Goal: Task Accomplishment & Management: Use online tool/utility

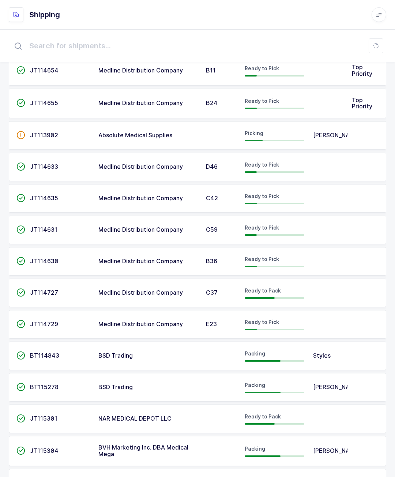
scroll to position [297, 0]
click at [342, 409] on td at bounding box center [328, 418] width 39 height 29
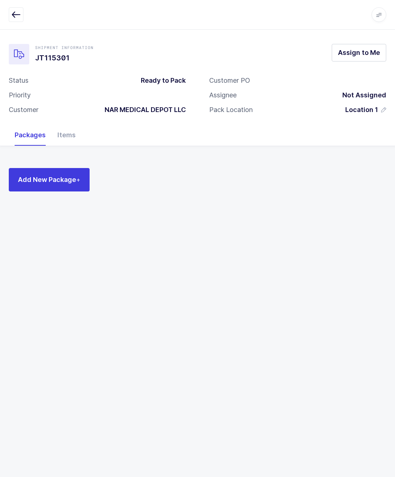
click at [365, 61] on button "Assign to Me" at bounding box center [359, 53] width 54 height 18
click at [59, 161] on div "Add New Package +" at bounding box center [197, 176] width 395 height 60
click at [50, 170] on button "Add New Package +" at bounding box center [49, 179] width 81 height 23
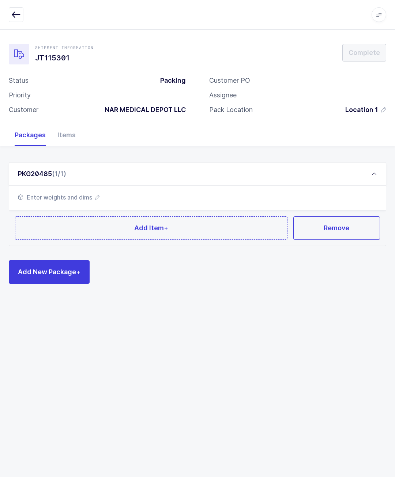
click at [198, 230] on button "Add Item +" at bounding box center [151, 227] width 272 height 23
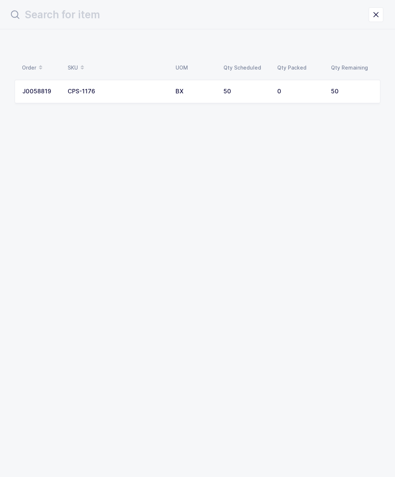
click at [277, 88] on div "0" at bounding box center [299, 91] width 45 height 7
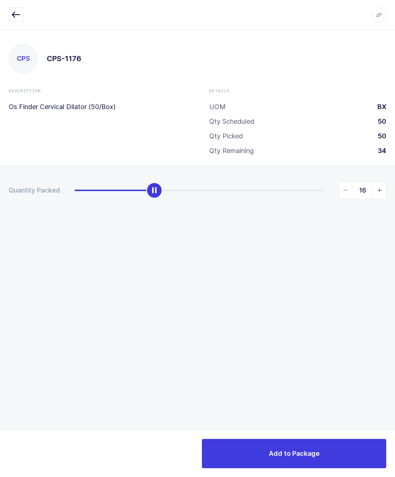
click at [391, 189] on div "Quantity Packed 16" at bounding box center [197, 215] width 395 height 101
click at [384, 181] on input "16" at bounding box center [363, 190] width 48 height 18
click at [379, 188] on icon "slider between 0 and 50" at bounding box center [379, 190] width 5 height 5
type input "17"
click at [326, 448] on button "Add to Package" at bounding box center [294, 453] width 184 height 29
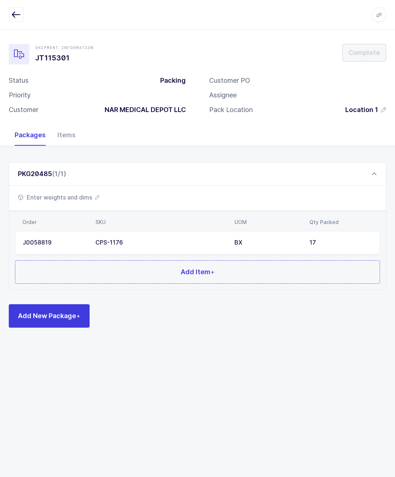
click at [85, 199] on span "Enter weights and dims" at bounding box center [59, 197] width 82 height 9
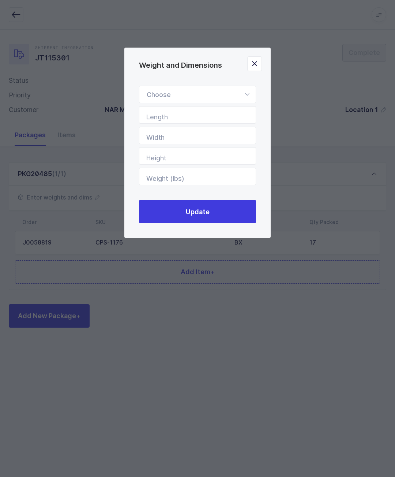
click at [205, 92] on div "Weight and Dimensions" at bounding box center [197, 95] width 117 height 18
click at [194, 142] on li "Box" at bounding box center [197, 143] width 110 height 14
type input "Box"
click at [226, 112] on input "Length" at bounding box center [197, 115] width 117 height 18
type input "4"
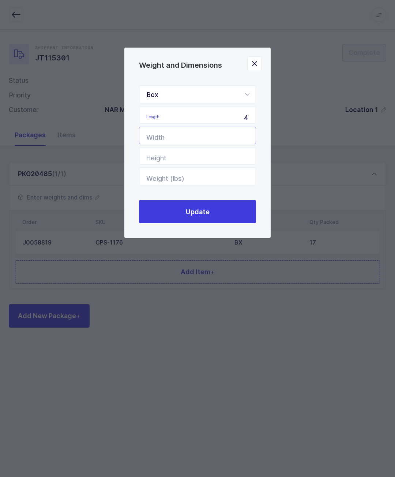
click at [230, 136] on input "Width" at bounding box center [197, 136] width 117 height 18
click at [237, 116] on input "4" at bounding box center [197, 115] width 117 height 18
click at [234, 124] on input "24" at bounding box center [197, 115] width 117 height 18
type input "24"
click at [228, 137] on input "Width" at bounding box center [197, 136] width 117 height 18
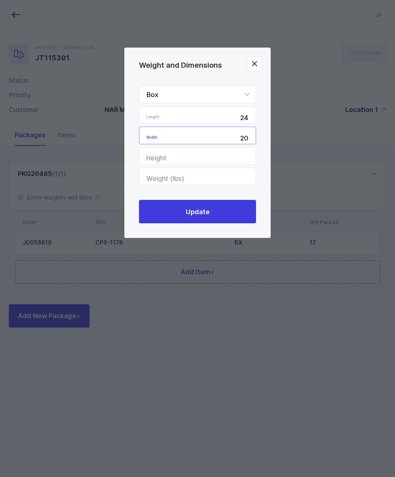
type input "20"
click at [234, 159] on input "Height" at bounding box center [197, 156] width 117 height 18
type input "20"
click at [226, 173] on input "Weight (lbs)" at bounding box center [197, 177] width 117 height 18
type input "16"
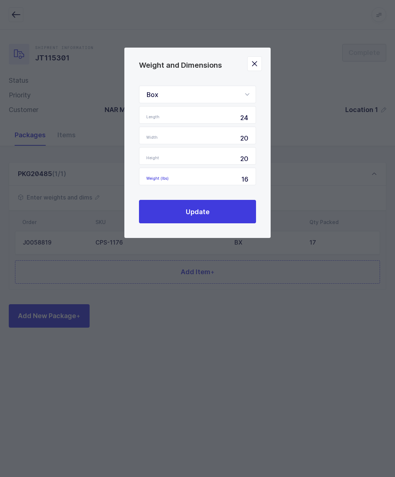
click at [249, 210] on button "Update" at bounding box center [197, 211] width 117 height 23
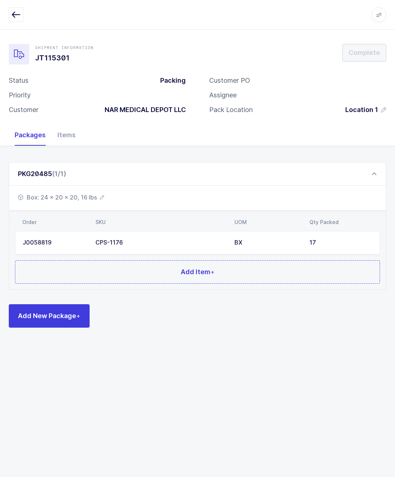
click at [66, 311] on span "Add New Package +" at bounding box center [49, 315] width 63 height 9
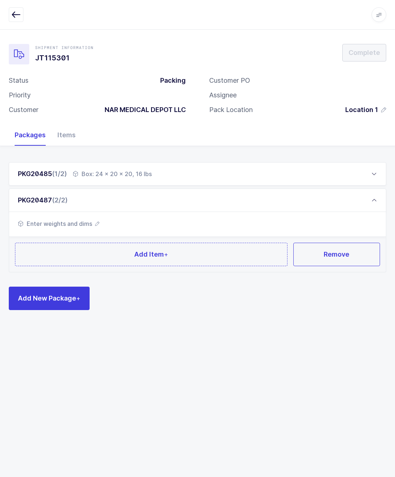
click at [207, 232] on div "Enter weights and dims" at bounding box center [197, 224] width 377 height 25
click at [223, 252] on button "Add Item +" at bounding box center [151, 254] width 272 height 23
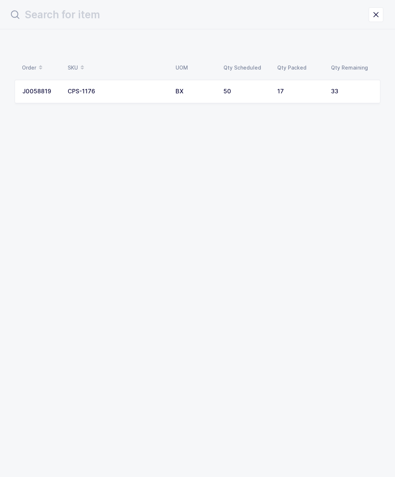
click at [256, 87] on td "50" at bounding box center [246, 91] width 54 height 23
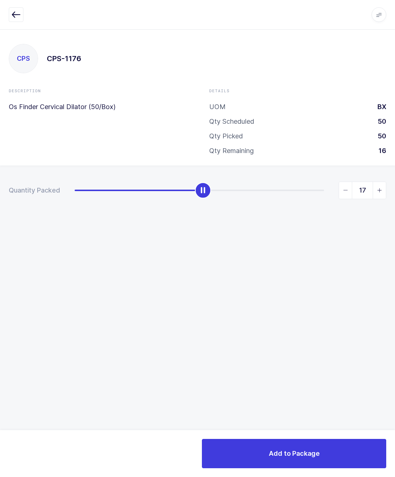
click at [343, 191] on icon "slider between 0 and 33" at bounding box center [345, 190] width 5 height 5
type input "16"
click at [314, 453] on span "Add to Package" at bounding box center [294, 452] width 51 height 9
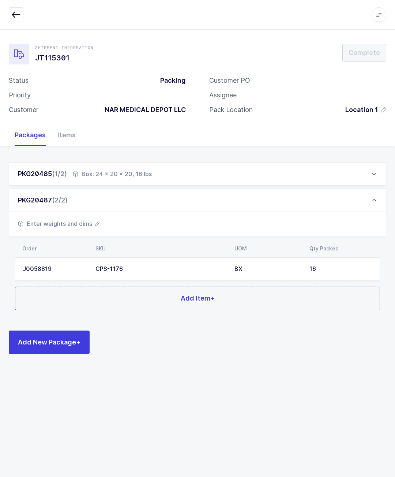
click at [97, 219] on span "Enter weights and dims" at bounding box center [59, 223] width 82 height 9
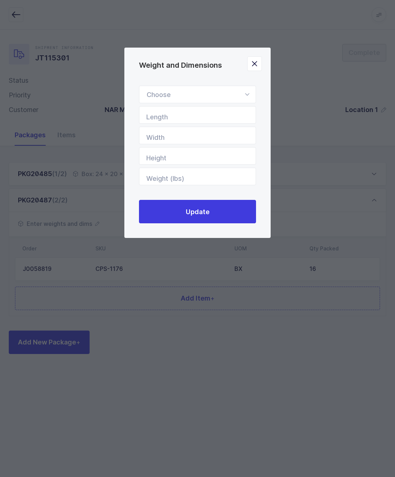
click at [220, 89] on div "Weight and Dimensions" at bounding box center [197, 95] width 117 height 18
click at [196, 123] on li "Standard Pallet" at bounding box center [197, 116] width 110 height 14
type input "Standard Pallet"
type input "48"
type input "40"
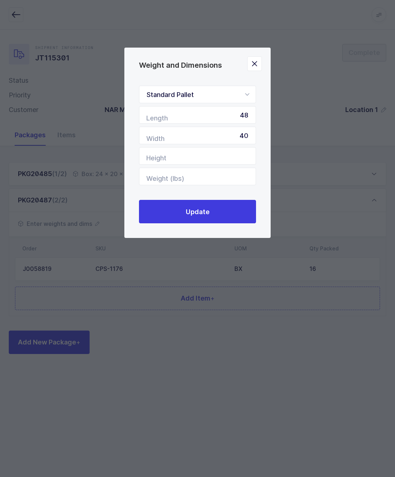
click at [260, 71] on button "Close" at bounding box center [254, 63] width 15 height 15
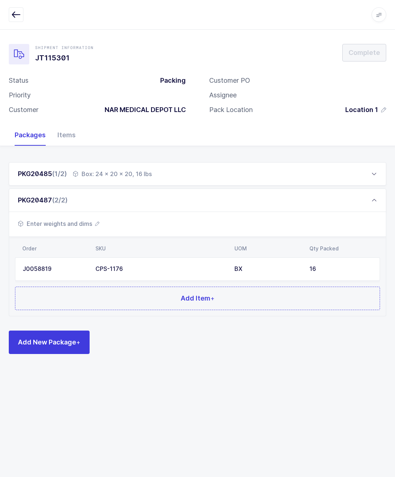
click at [85, 198] on div "PKG20487 (2/2)" at bounding box center [197, 199] width 377 height 23
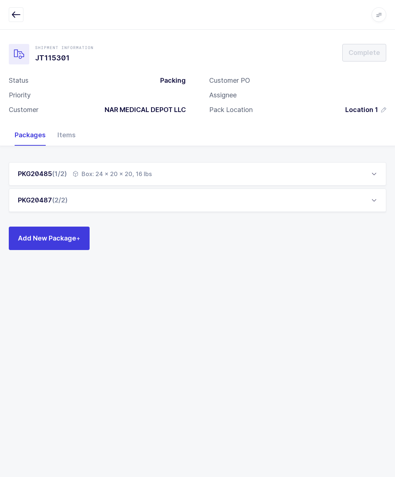
click at [83, 210] on div "PKG20487 (2/2)" at bounding box center [197, 199] width 377 height 23
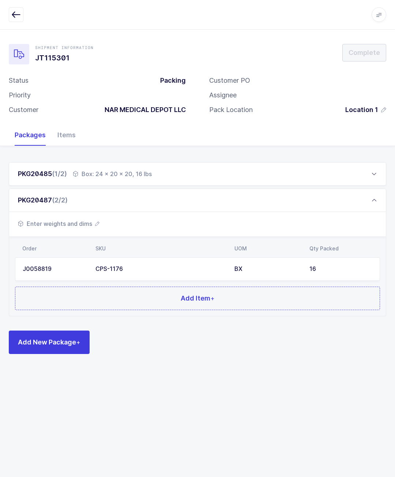
click at [88, 226] on span "Enter weights and dims" at bounding box center [59, 223] width 82 height 9
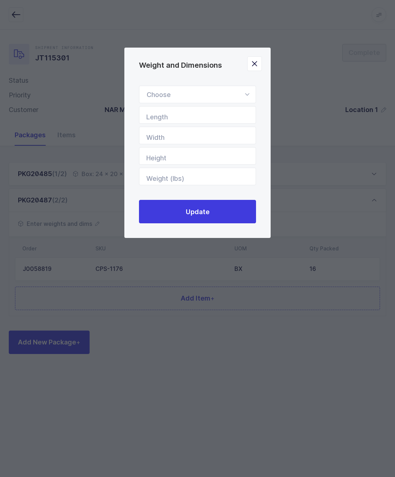
click at [240, 83] on div "Standard Pallet Euro Pallet Box Length Width Height Weight (lbs) Update" at bounding box center [197, 154] width 146 height 167
click at [229, 95] on div "Weight and Dimensions" at bounding box center [197, 95] width 117 height 18
click at [218, 143] on li "Box" at bounding box center [197, 143] width 110 height 14
type input "Box"
click at [228, 113] on input "Length" at bounding box center [197, 115] width 117 height 18
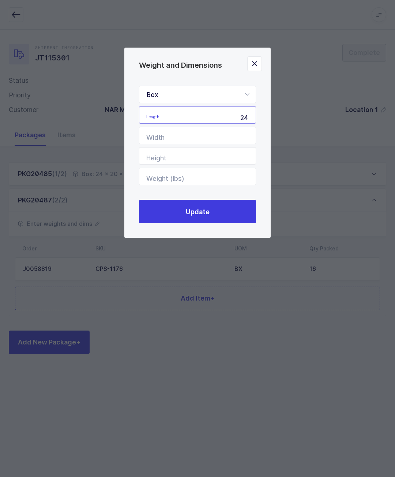
type input "24"
click at [235, 136] on input "Width" at bounding box center [197, 136] width 117 height 18
type input "20"
click at [225, 162] on input "Height" at bounding box center [197, 156] width 117 height 18
type input "20"
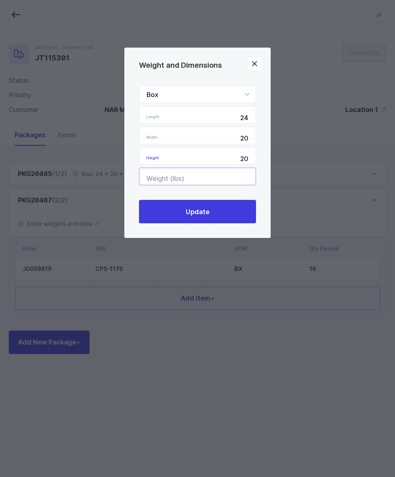
click at [223, 178] on input "Weight (lbs)" at bounding box center [197, 177] width 117 height 18
type input "2"
type input "16"
click at [240, 214] on button "Update" at bounding box center [197, 211] width 117 height 23
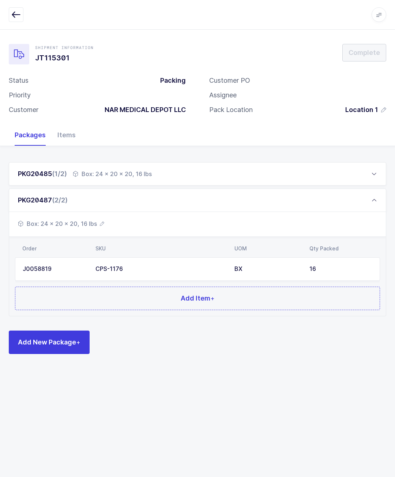
click at [219, 208] on div "PKG20487 (2/2)" at bounding box center [197, 199] width 377 height 23
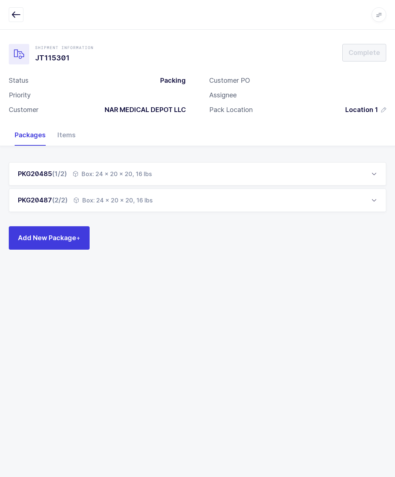
click at [52, 237] on span "Add New Package +" at bounding box center [49, 237] width 63 height 9
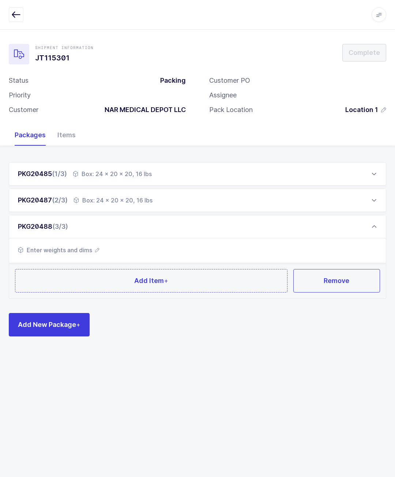
click at [142, 283] on span "Add Item +" at bounding box center [151, 280] width 34 height 9
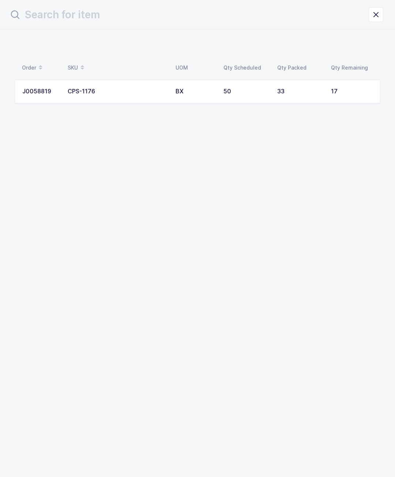
click at [353, 84] on td "17" at bounding box center [354, 91] width 54 height 23
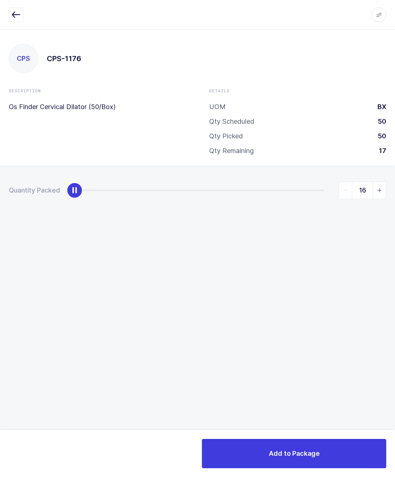
type input "17"
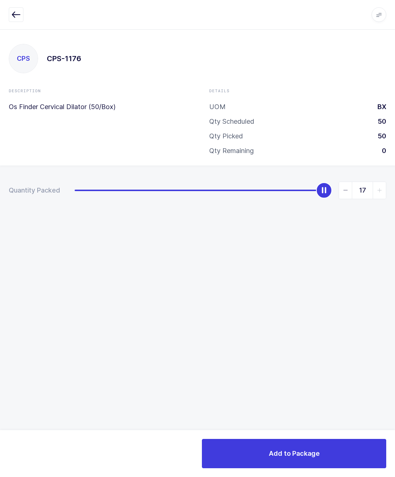
click at [330, 441] on button "Add to Package" at bounding box center [294, 453] width 184 height 29
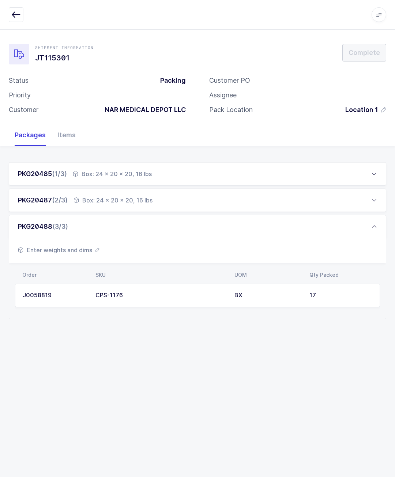
click at [93, 246] on span "Enter weights and dims" at bounding box center [59, 249] width 82 height 9
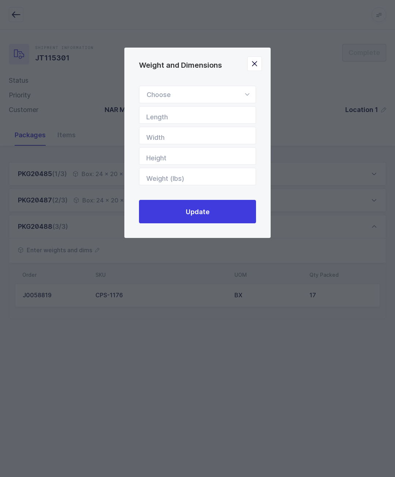
click at [232, 103] on div "Weight and Dimensions" at bounding box center [197, 95] width 117 height 18
click at [199, 144] on li "Box" at bounding box center [197, 143] width 110 height 14
type input "Box"
click at [225, 119] on input "Length" at bounding box center [197, 115] width 117 height 18
type input "24"
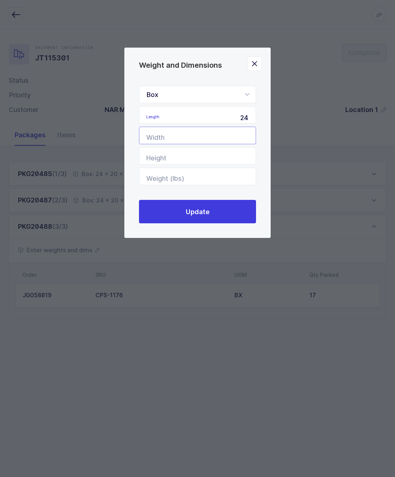
click at [250, 136] on input "Width" at bounding box center [197, 136] width 117 height 18
type input "20"
click at [240, 163] on input "Height" at bounding box center [197, 156] width 117 height 18
type input "20"
click at [237, 177] on input "Weight (lbs)" at bounding box center [197, 177] width 117 height 18
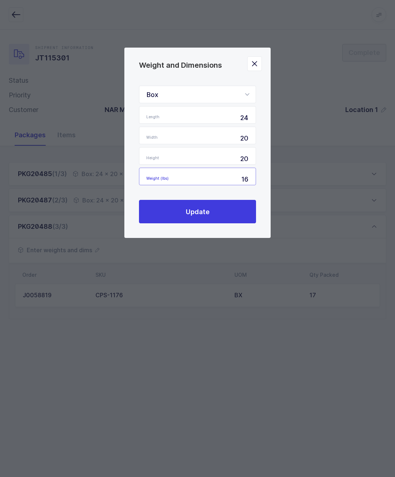
type input "16"
click at [233, 214] on button "Update" at bounding box center [197, 211] width 117 height 23
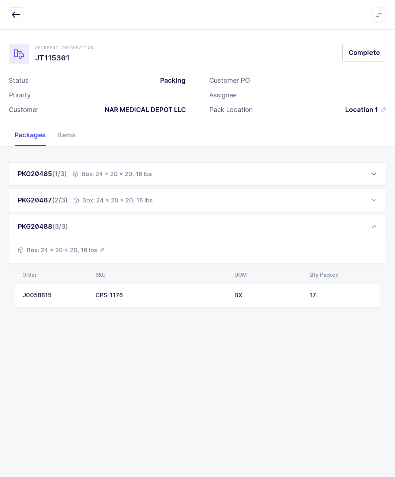
click at [107, 253] on div "Box: 24 x 20 x 20, 16 lbs" at bounding box center [197, 250] width 377 height 25
click at [191, 226] on div "PKG20488 (3/3)" at bounding box center [197, 226] width 377 height 23
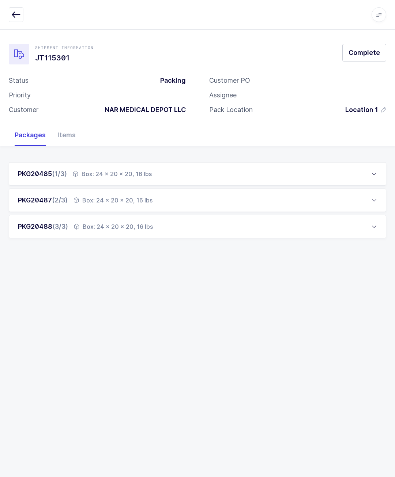
click at [374, 54] on span "Complete" at bounding box center [364, 52] width 31 height 9
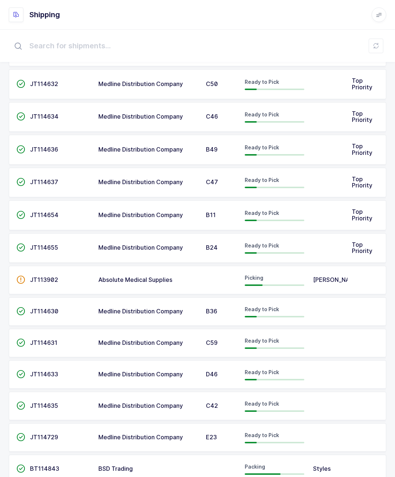
scroll to position [202, 0]
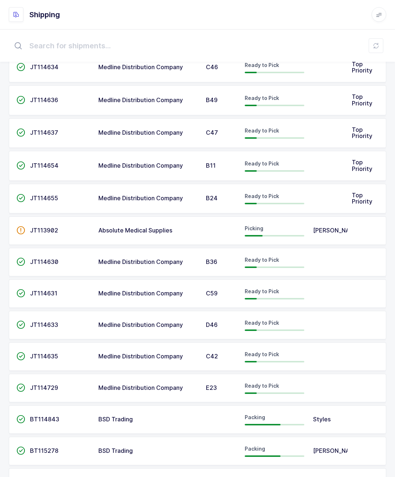
click at [372, 5] on div "Shipping Apps Core Warehouse Admin Mission Control Purchasing Glenn R. Logout A…" at bounding box center [197, 15] width 395 height 30
click at [381, 12] on icon at bounding box center [379, 15] width 6 height 6
click at [345, 99] on li "Logout" at bounding box center [351, 102] width 54 height 6
